Goal: Download file/media

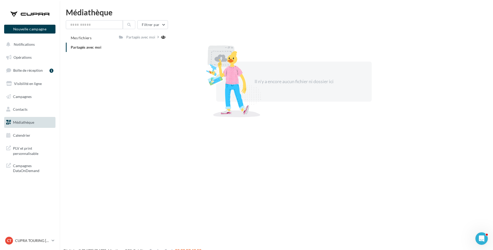
click at [99, 49] on span "Partagés avec moi" at bounding box center [86, 47] width 31 height 4
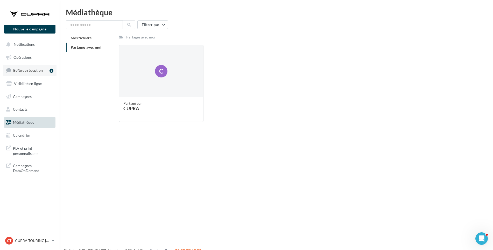
click at [39, 69] on span "Boîte de réception" at bounding box center [28, 70] width 30 height 4
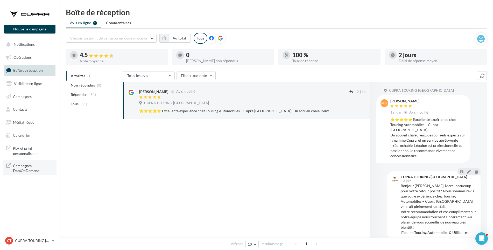
click at [31, 167] on span "Campagnes DataOnDemand" at bounding box center [33, 167] width 40 height 11
click at [34, 121] on span "Médiathèque" at bounding box center [23, 122] width 21 height 4
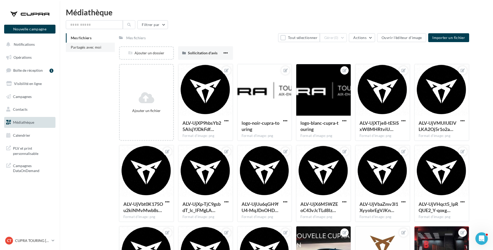
click at [101, 47] on span "Partagés avec moi" at bounding box center [86, 47] width 31 height 4
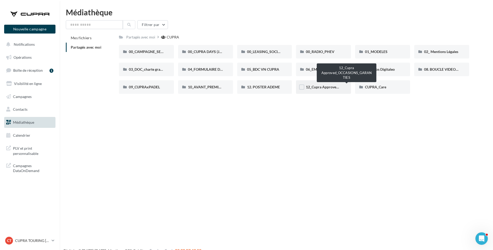
click at [332, 86] on span "12_Cupra Approved_OCCASIONS_GARANTIES" at bounding box center [344, 87] width 77 height 4
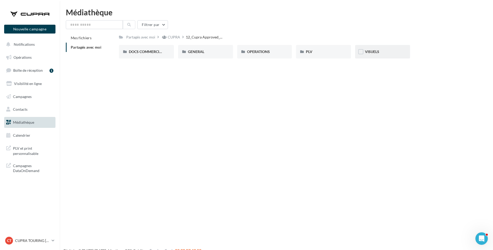
click at [378, 49] on div "VISUELS" at bounding box center [382, 51] width 55 height 13
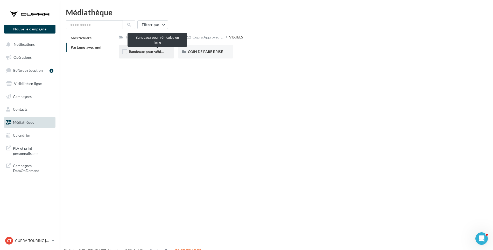
click at [146, 51] on span "Bandeaux pour véhicules en ligne" at bounding box center [156, 51] width 54 height 4
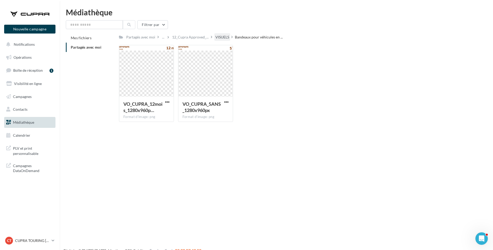
click at [224, 37] on div "VISUELS" at bounding box center [223, 37] width 14 height 5
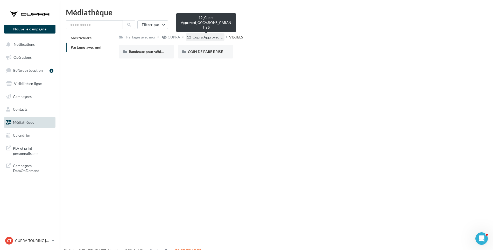
click at [204, 38] on span "12_Cupra Approved_..." at bounding box center [205, 37] width 37 height 5
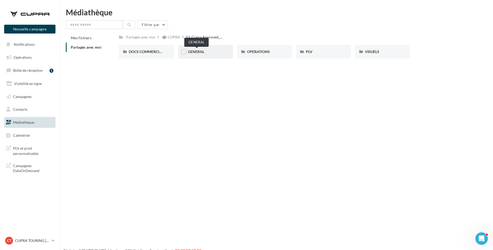
click at [202, 51] on span "GENERAL" at bounding box center [196, 51] width 16 height 4
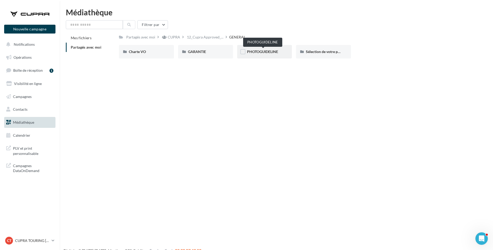
click at [273, 52] on span "PHOTOGUIDELINE" at bounding box center [262, 51] width 31 height 4
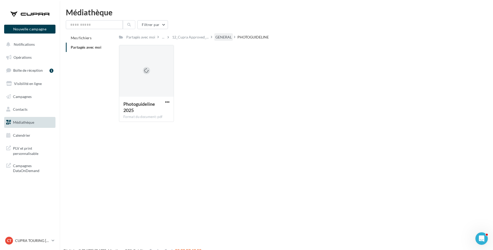
click at [231, 35] on div "GENERAL" at bounding box center [224, 37] width 16 height 5
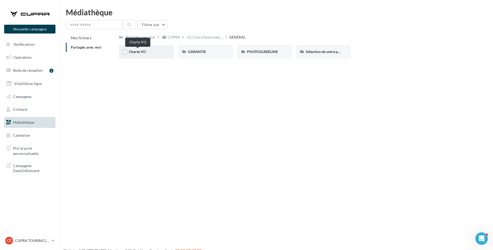
click at [136, 50] on span "Charte VO" at bounding box center [137, 51] width 17 height 4
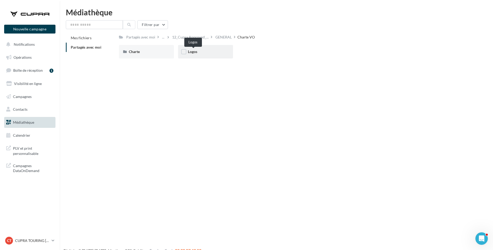
click at [197, 52] on span "Logos" at bounding box center [192, 51] width 9 height 4
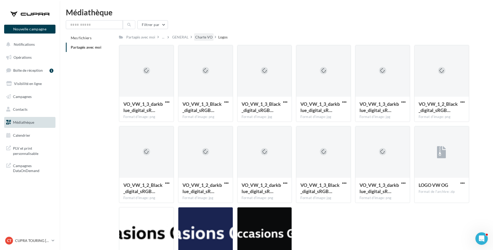
click at [203, 37] on div "Charte VO" at bounding box center [203, 37] width 17 height 5
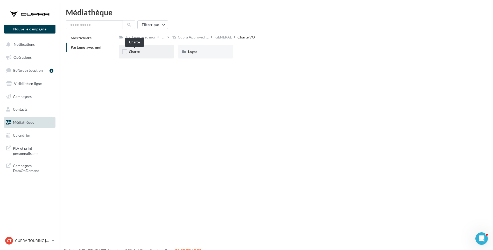
click at [139, 51] on span "Charte" at bounding box center [134, 51] width 11 height 4
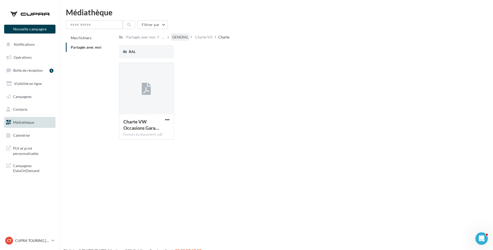
click at [175, 36] on div "GENERAL" at bounding box center [180, 37] width 16 height 5
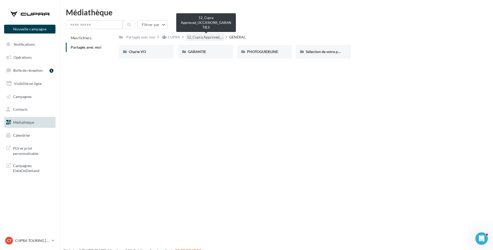
click at [197, 39] on span "12_Cupra Approved_..." at bounding box center [205, 37] width 37 height 5
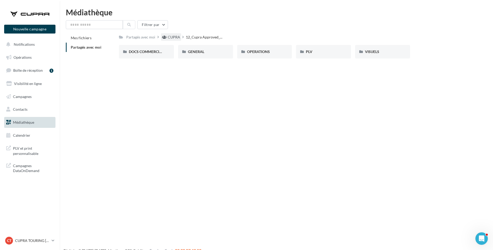
click at [173, 35] on div "CUPRA" at bounding box center [174, 37] width 12 height 5
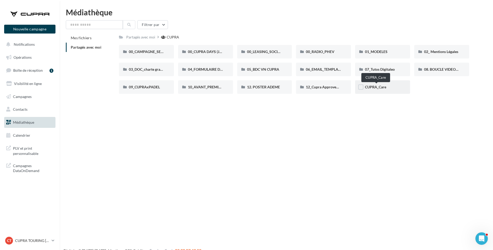
click at [384, 85] on span "CUPRA_Care" at bounding box center [375, 87] width 21 height 4
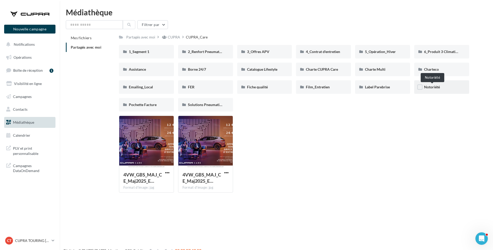
click at [436, 89] on span "Notoriété" at bounding box center [432, 87] width 16 height 4
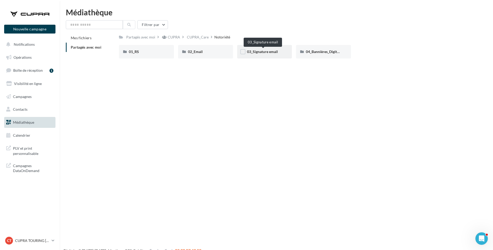
click at [262, 51] on span "03_Signature email" at bounding box center [262, 51] width 31 height 4
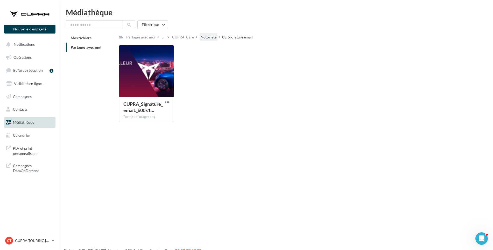
click at [212, 37] on div "Notoriété" at bounding box center [209, 37] width 16 height 5
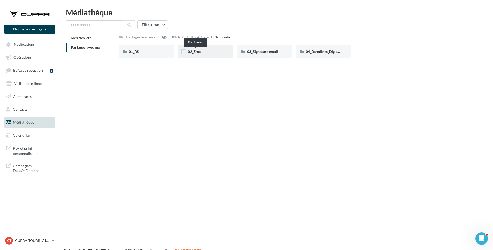
click at [199, 54] on span "02_Email" at bounding box center [195, 51] width 15 height 4
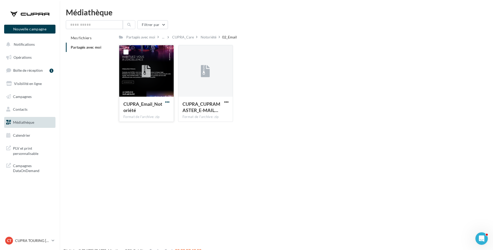
click at [168, 100] on span "button" at bounding box center [167, 102] width 4 height 4
click at [166, 109] on button "Télécharger" at bounding box center [145, 111] width 52 height 13
click at [228, 101] on span "button" at bounding box center [226, 102] width 4 height 4
click at [226, 111] on button "Télécharger" at bounding box center [204, 111] width 52 height 13
